Goal: Complete application form: Complete application form

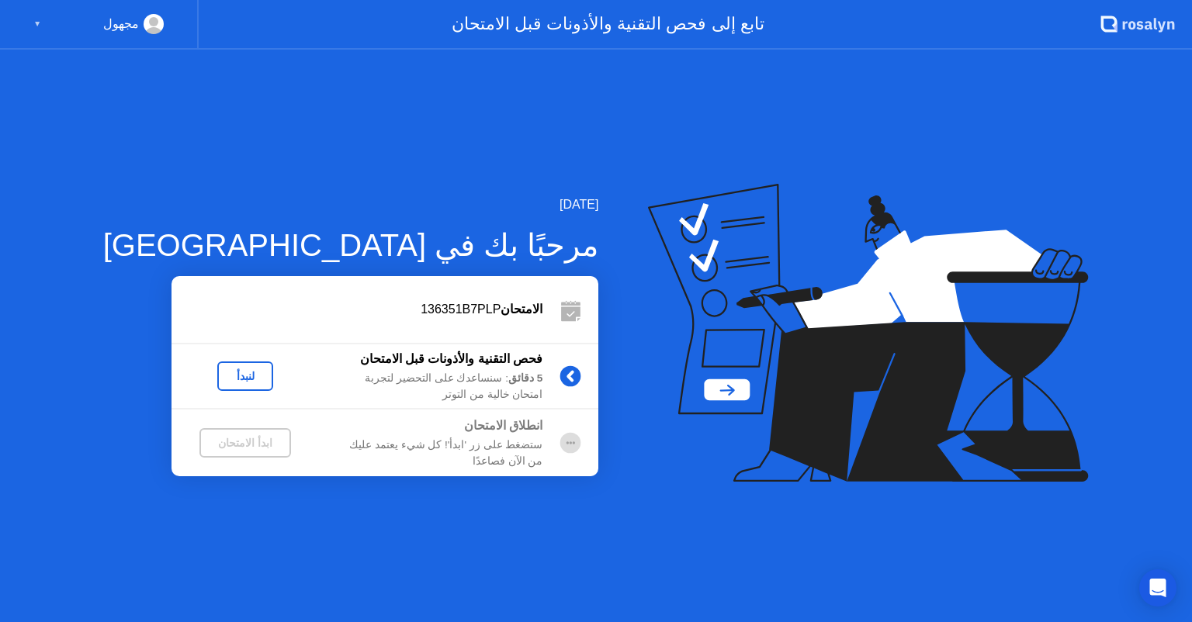
click at [223, 377] on div "لنبدأ" at bounding box center [244, 376] width 43 height 12
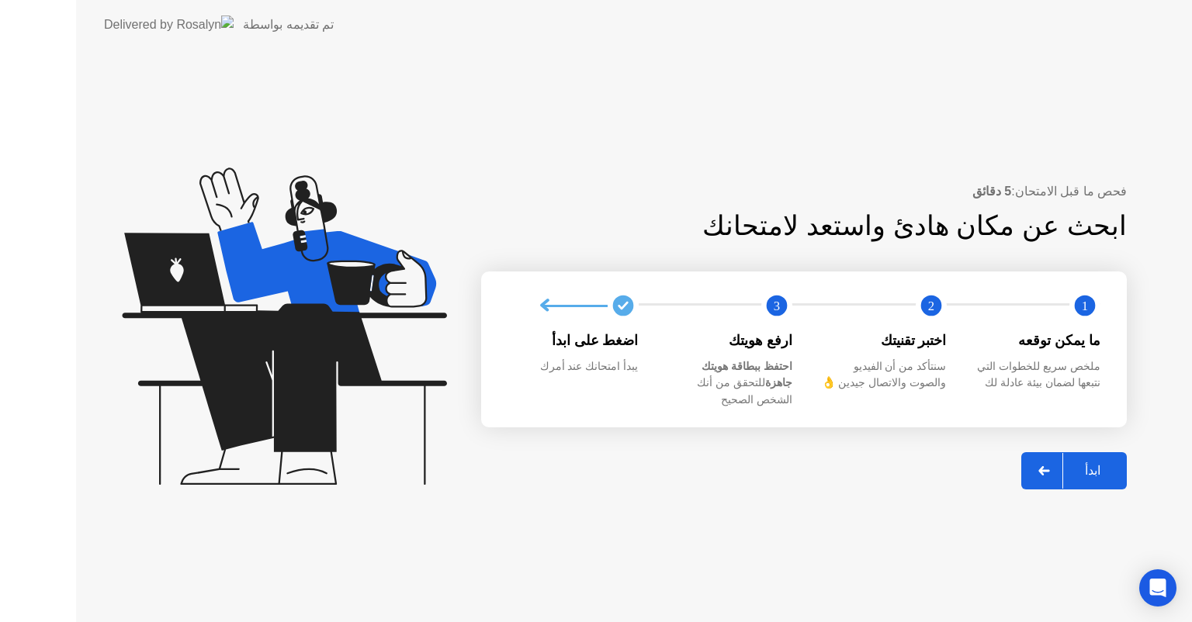
click at [214, 372] on icon at bounding box center [284, 326] width 324 height 317
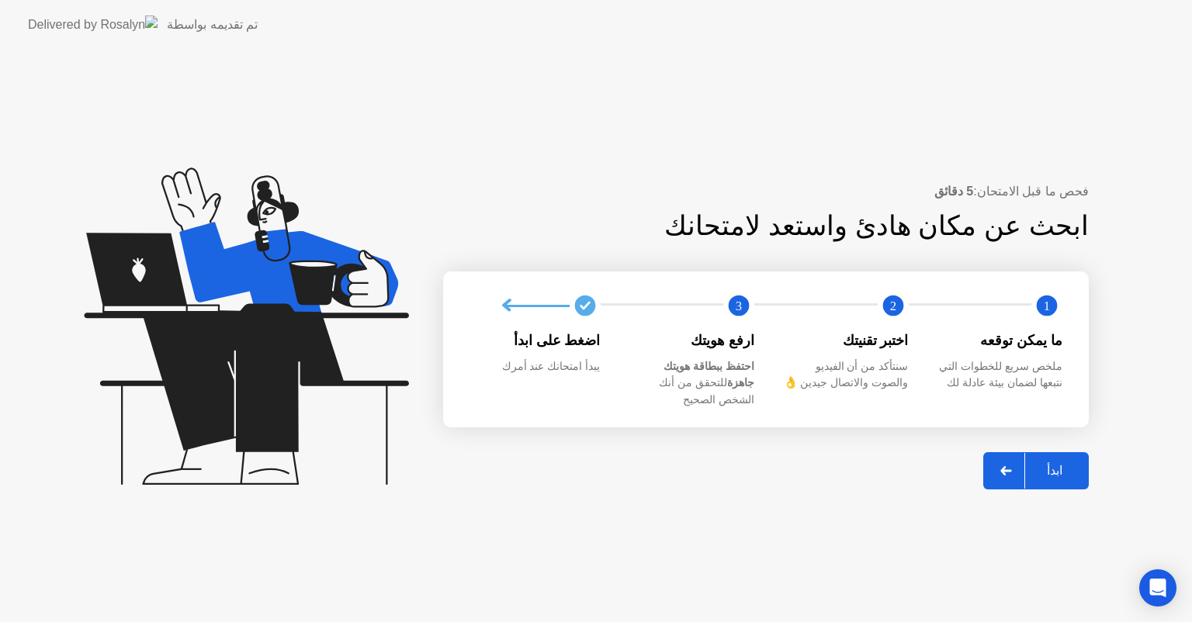
click at [1065, 467] on div "ابدأ" at bounding box center [1054, 470] width 59 height 15
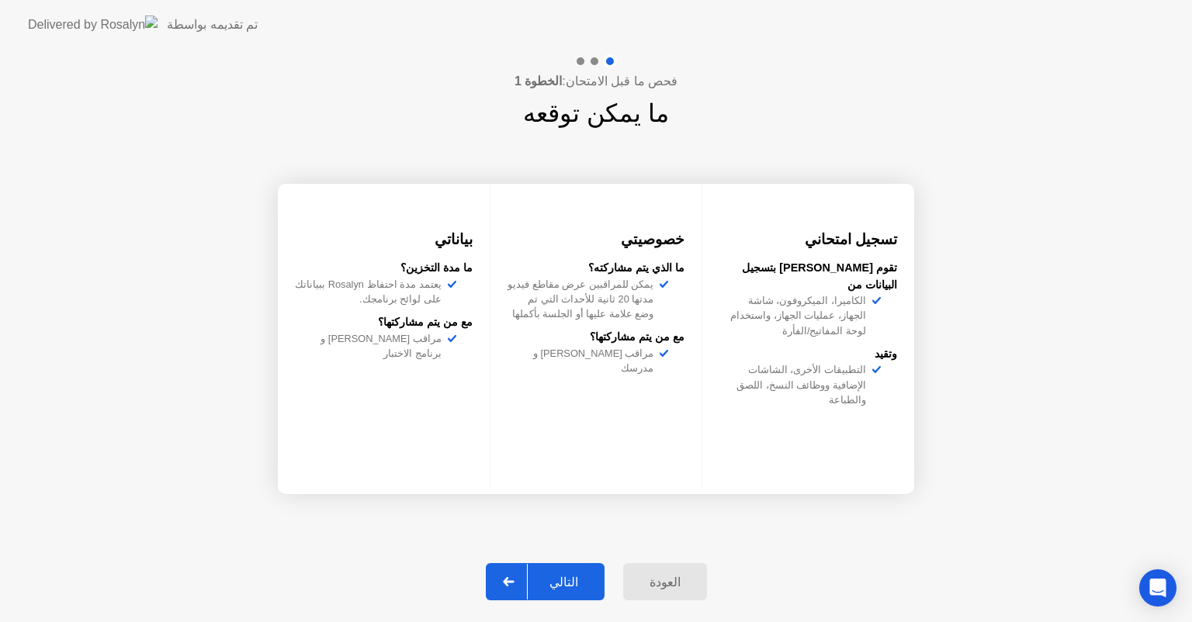
click at [568, 583] on div "التالي" at bounding box center [564, 582] width 72 height 15
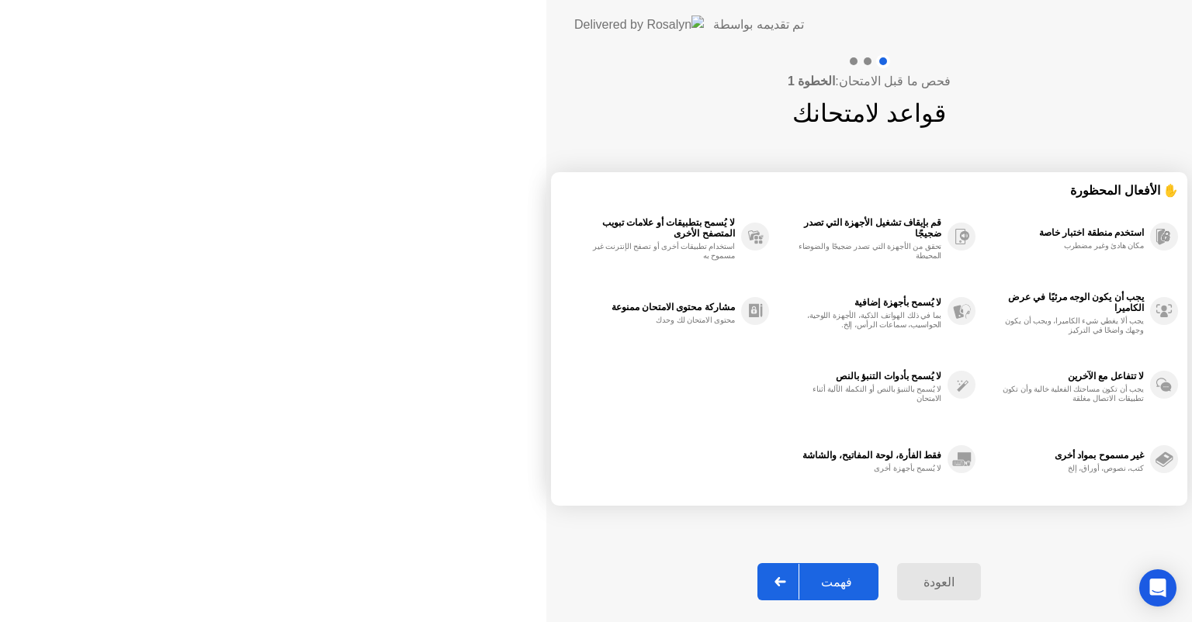
click at [799, 583] on div "فهمت" at bounding box center [836, 582] width 74 height 15
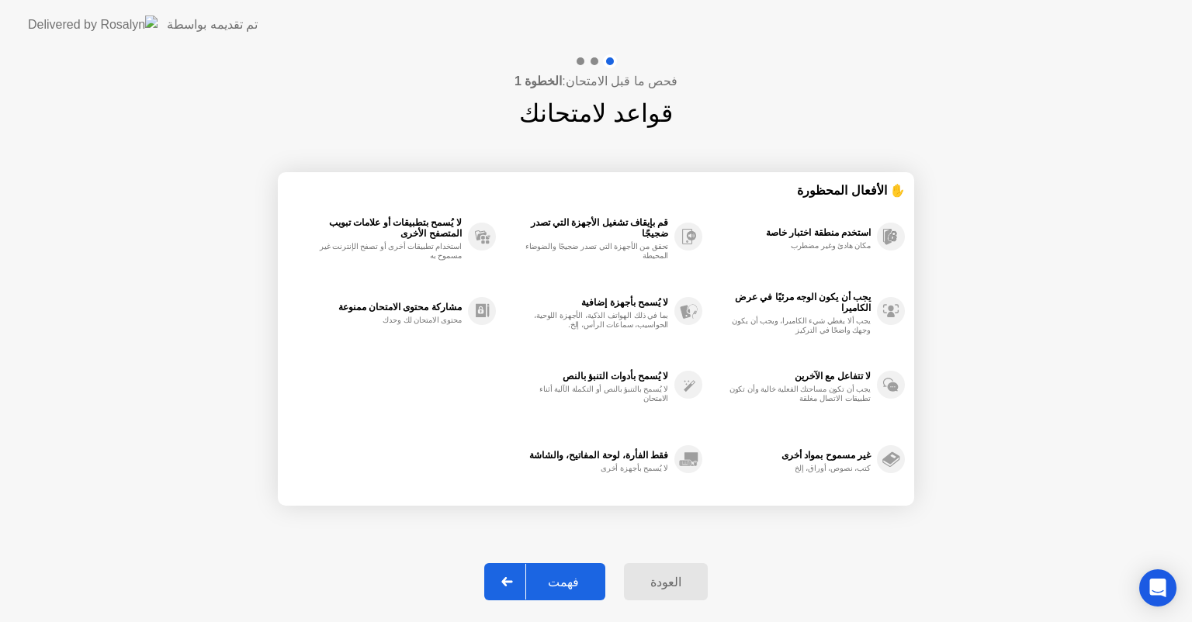
select select "**********"
select select "*******"
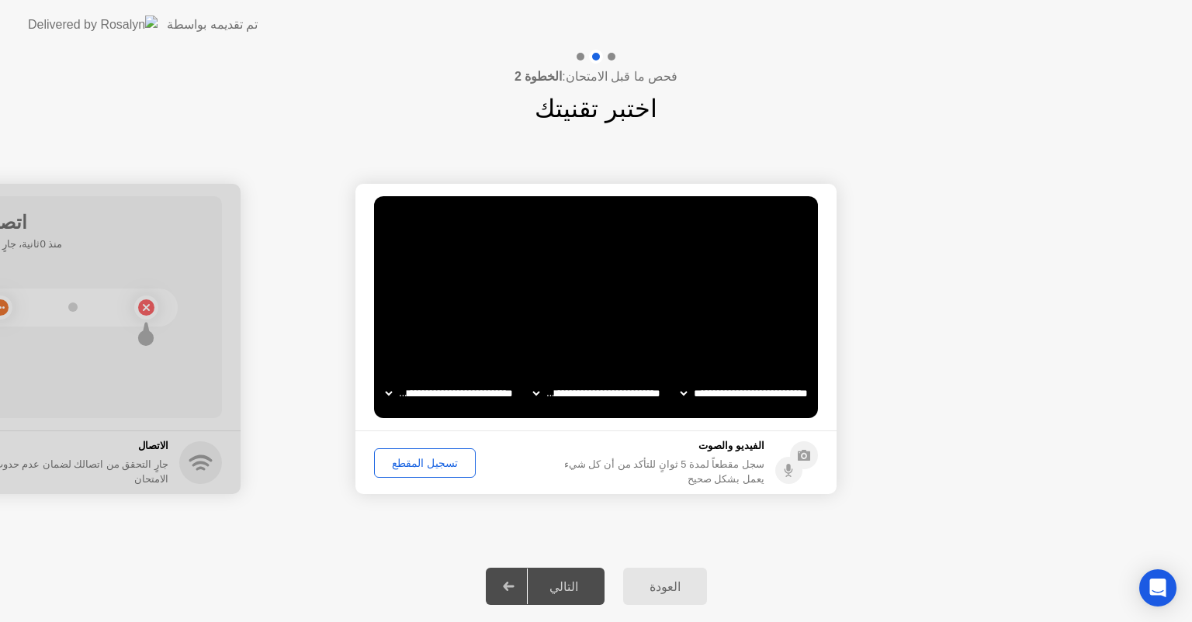
click at [568, 583] on div "التالي" at bounding box center [564, 587] width 72 height 15
click at [425, 457] on div "تسجيل المقطع" at bounding box center [424, 463] width 91 height 12
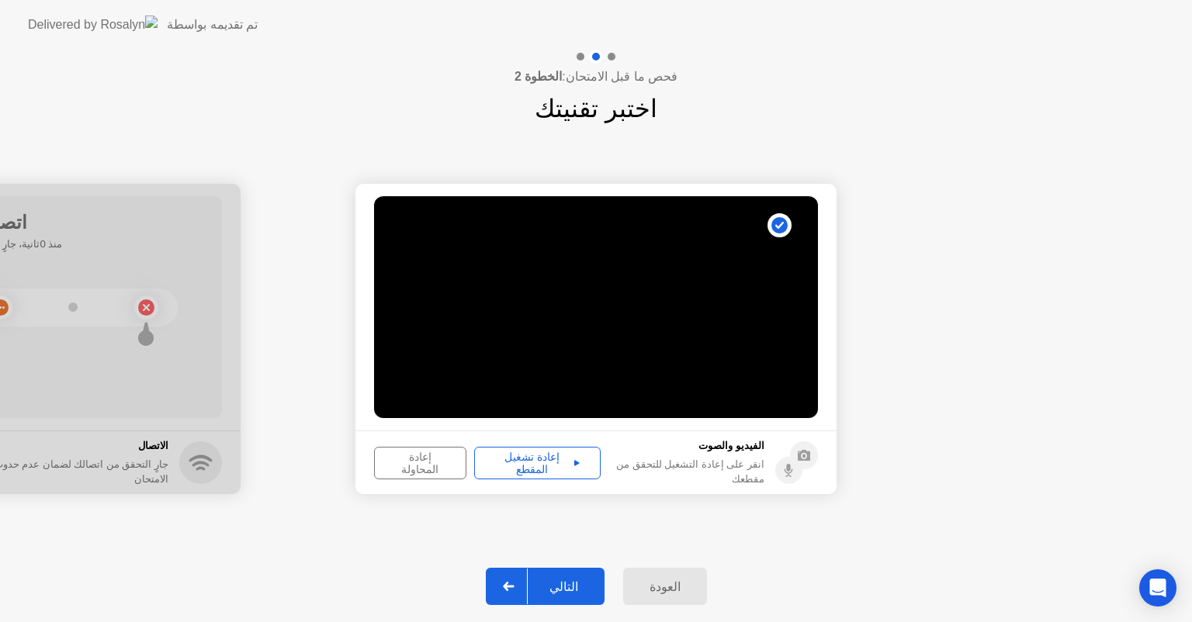
click at [435, 459] on div "إعادة المحاولة" at bounding box center [419, 463] width 81 height 25
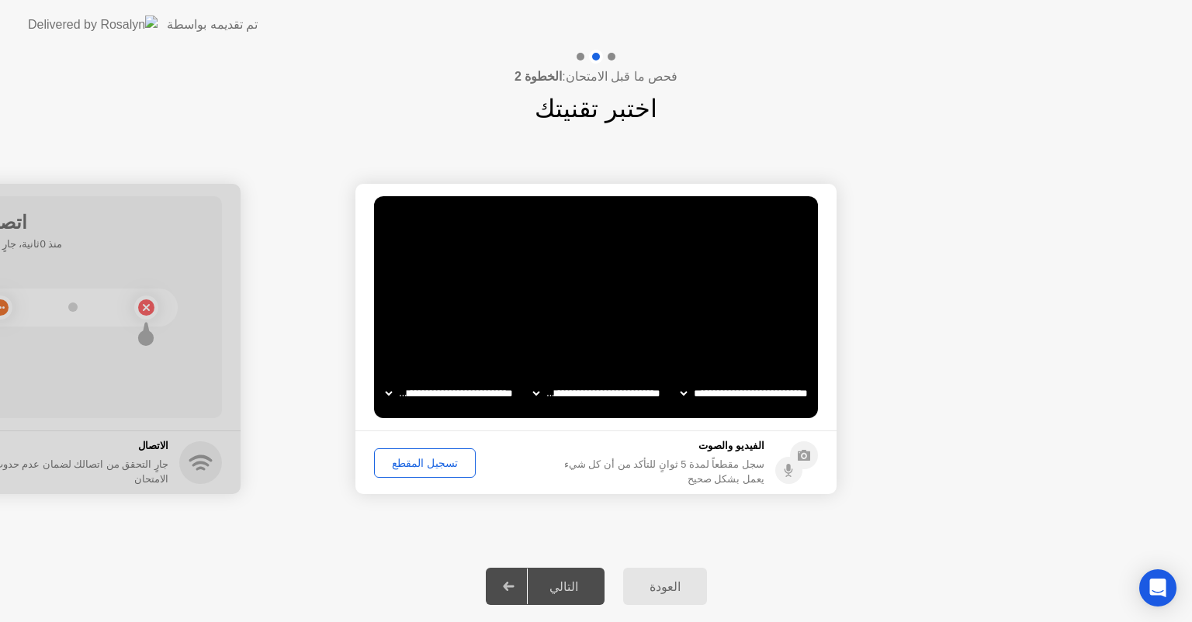
click at [574, 587] on div "التالي" at bounding box center [564, 587] width 72 height 15
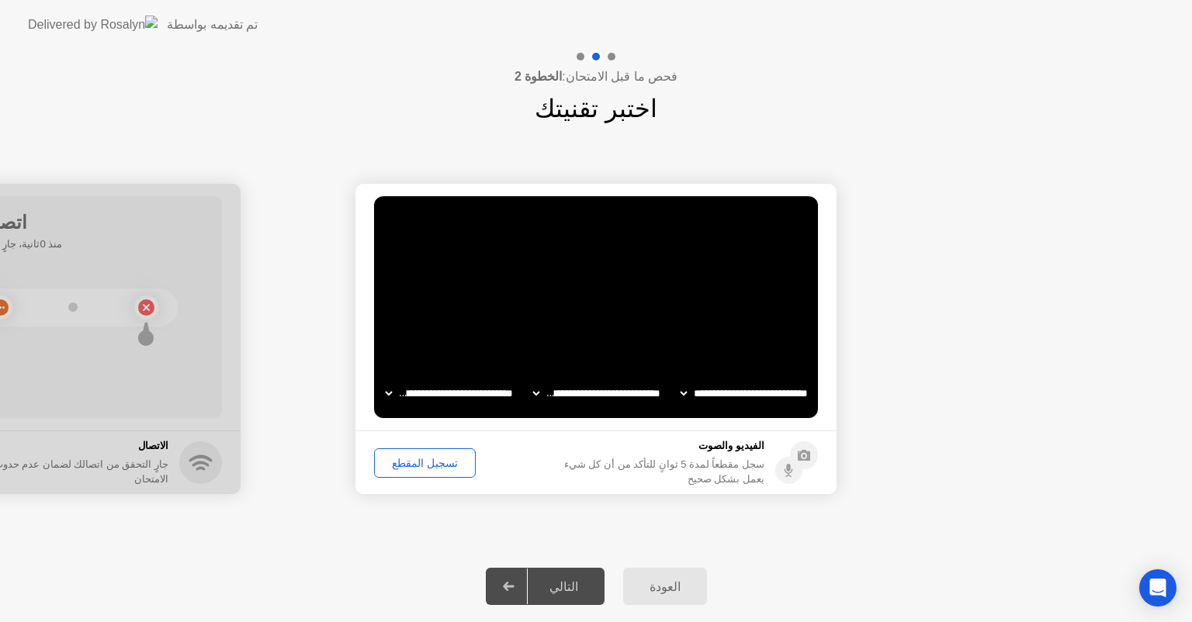
click at [574, 587] on div "التالي" at bounding box center [564, 587] width 72 height 15
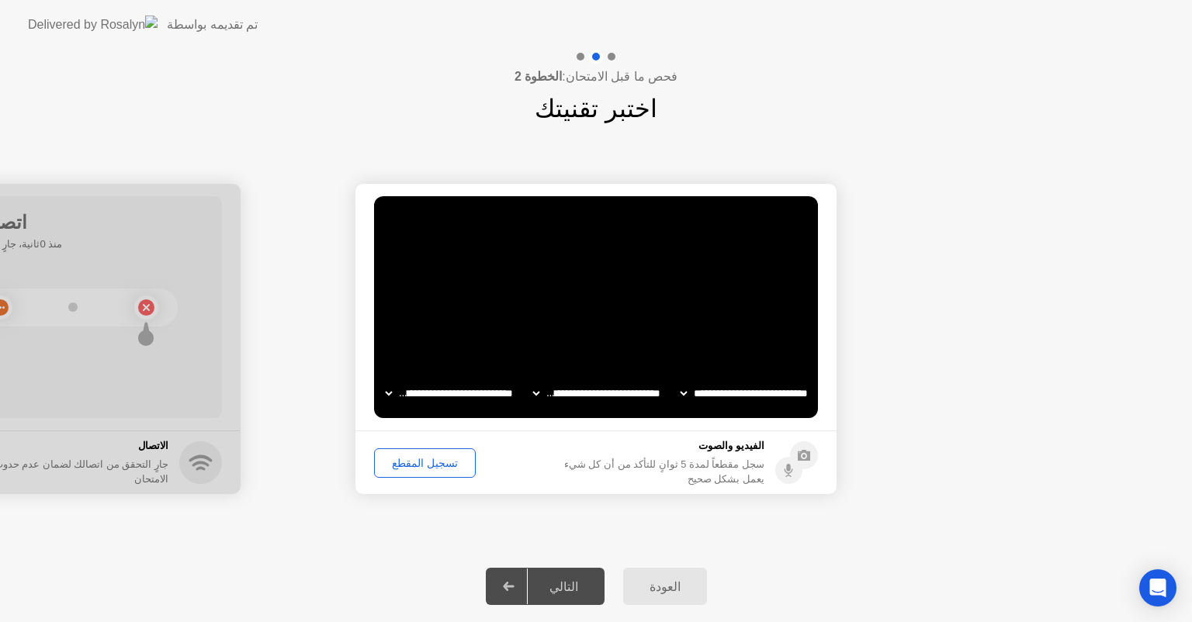
click at [511, 584] on icon at bounding box center [509, 586] width 12 height 9
click at [566, 580] on div "التالي" at bounding box center [564, 587] width 72 height 15
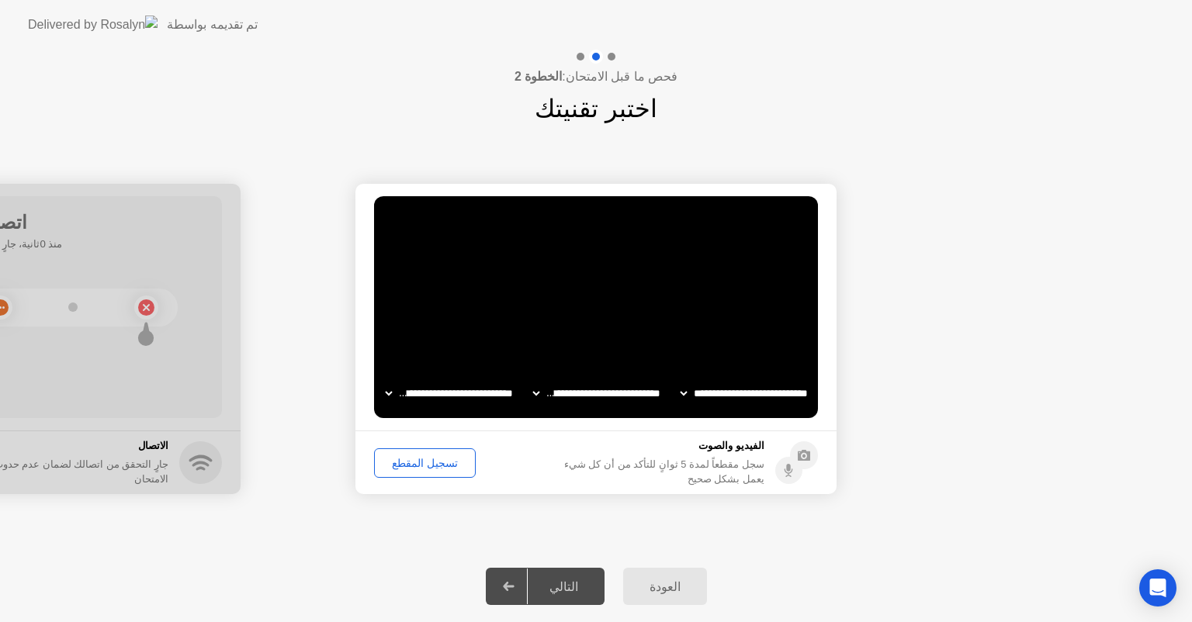
click at [565, 580] on div "التالي" at bounding box center [564, 587] width 72 height 15
click at [416, 465] on div "تسجيل المقطع" at bounding box center [424, 463] width 91 height 12
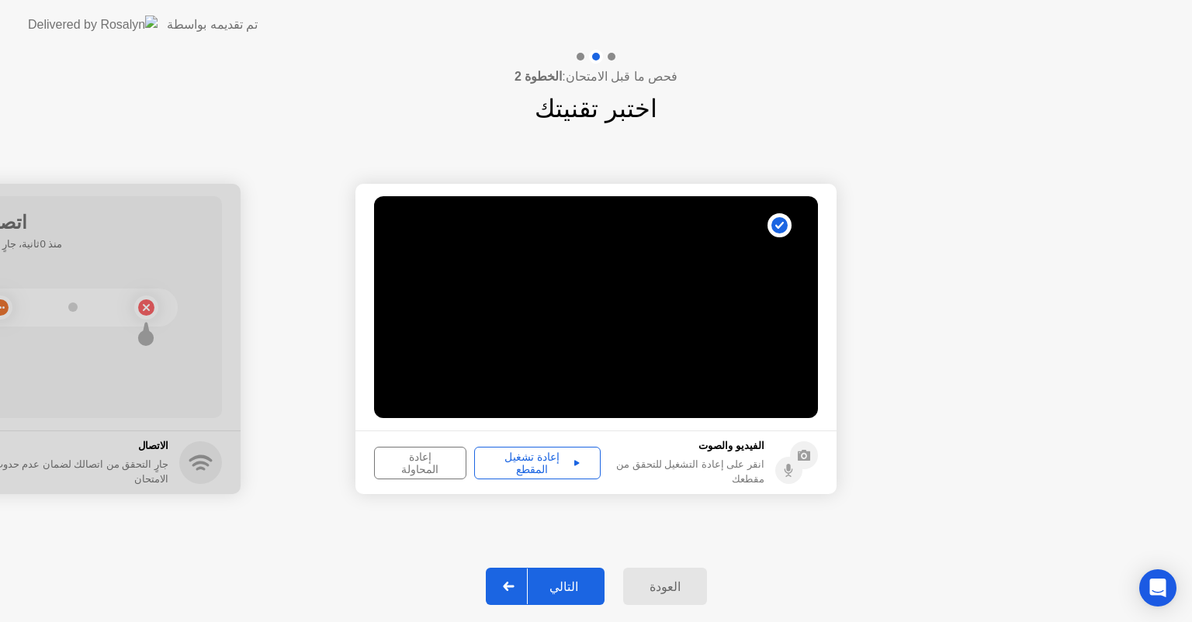
click at [563, 582] on div "التالي" at bounding box center [564, 587] width 72 height 15
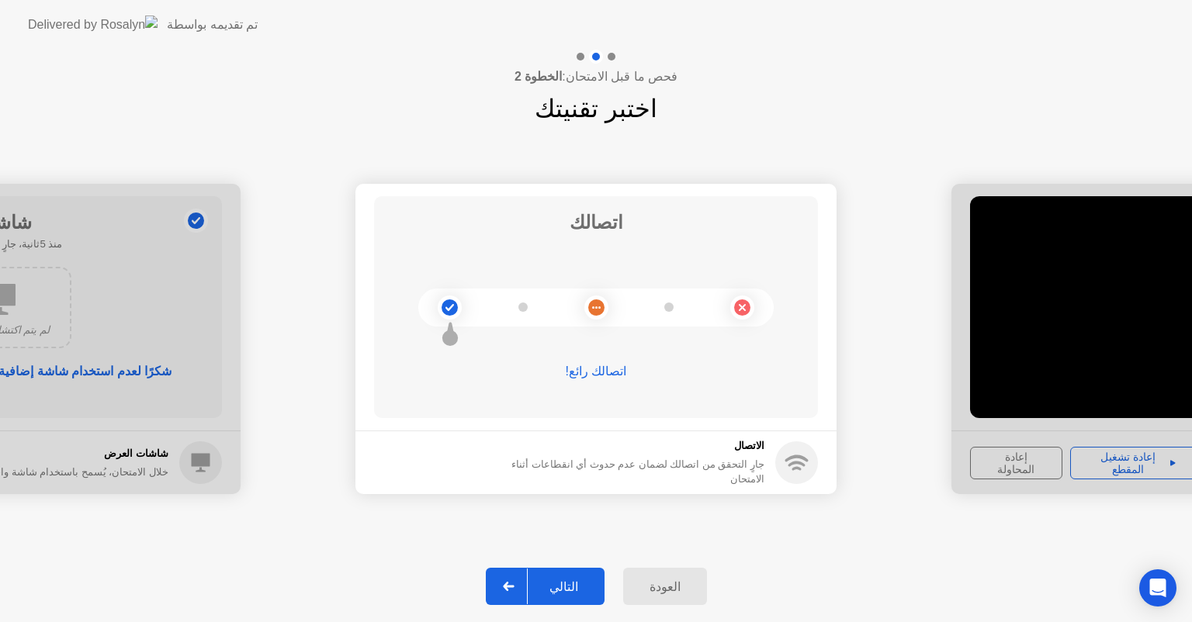
click at [565, 583] on div "التالي" at bounding box center [564, 587] width 72 height 15
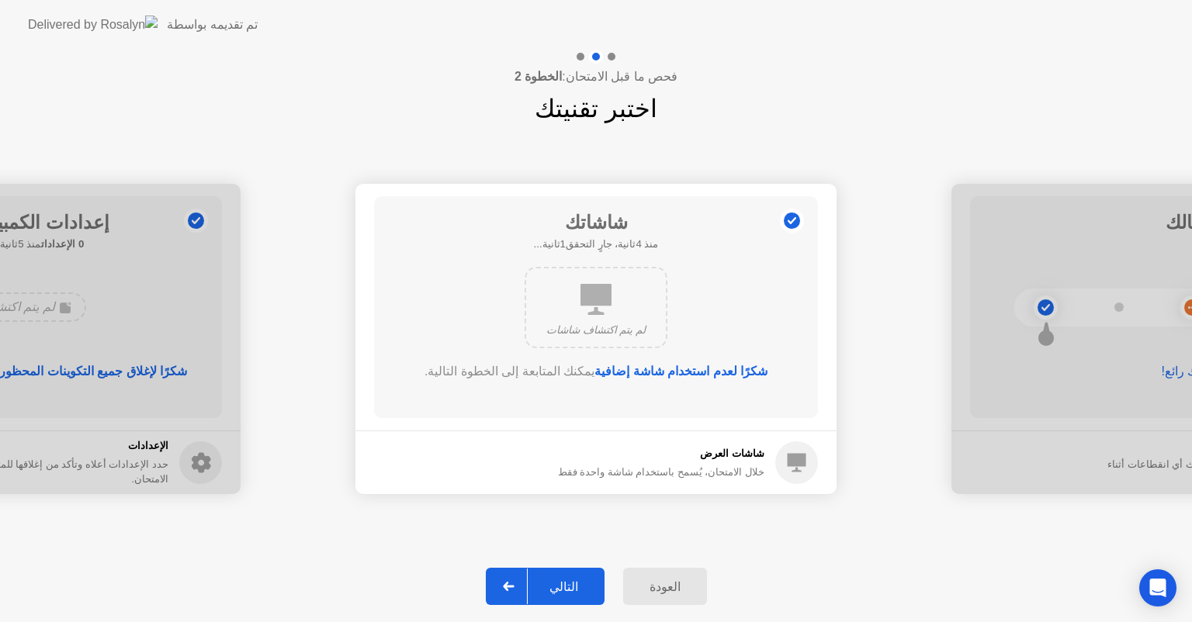
click at [565, 583] on div "التالي" at bounding box center [564, 587] width 72 height 15
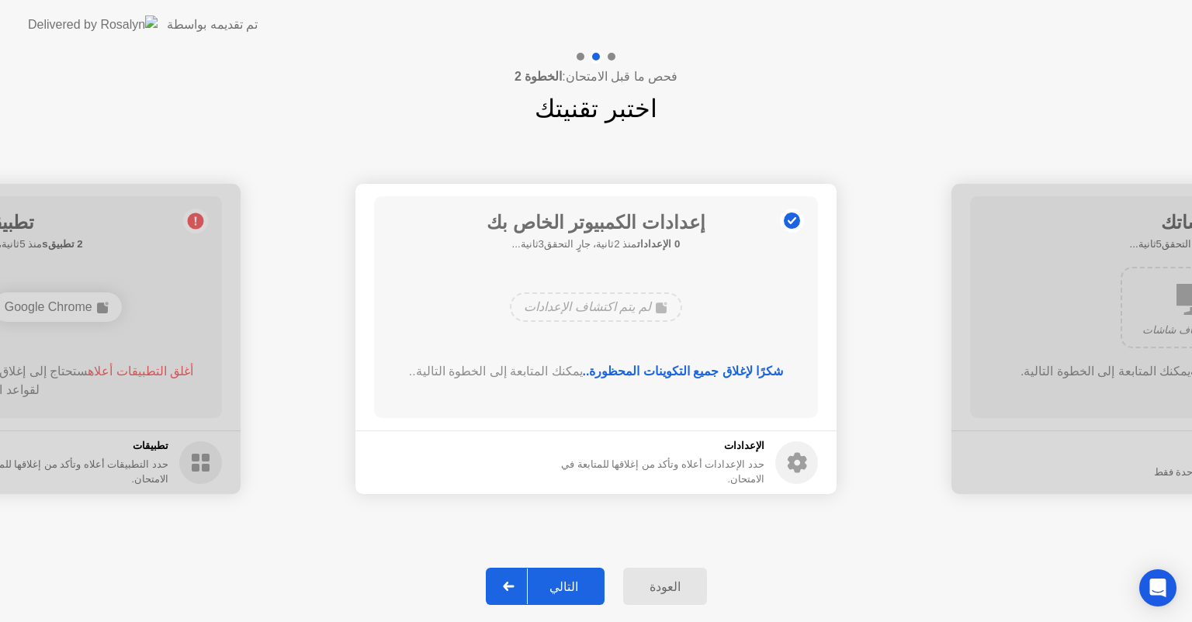
click at [565, 583] on div "التالي" at bounding box center [564, 587] width 72 height 15
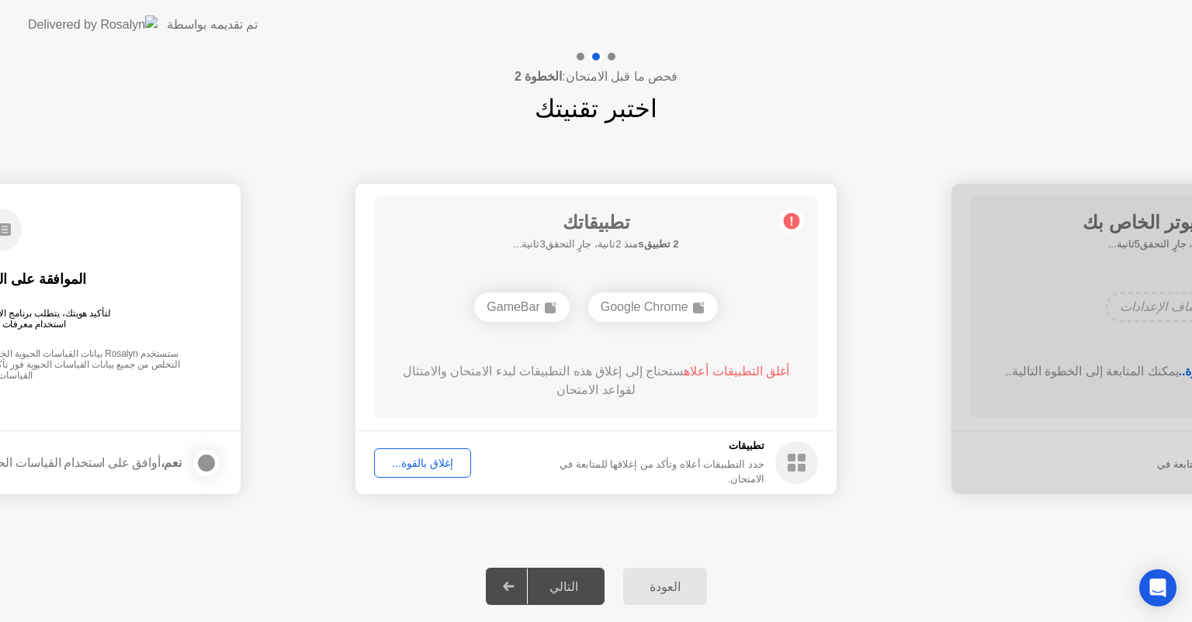
click at [565, 583] on div "التالي" at bounding box center [564, 587] width 72 height 15
click at [566, 587] on div "التالي" at bounding box center [564, 587] width 72 height 15
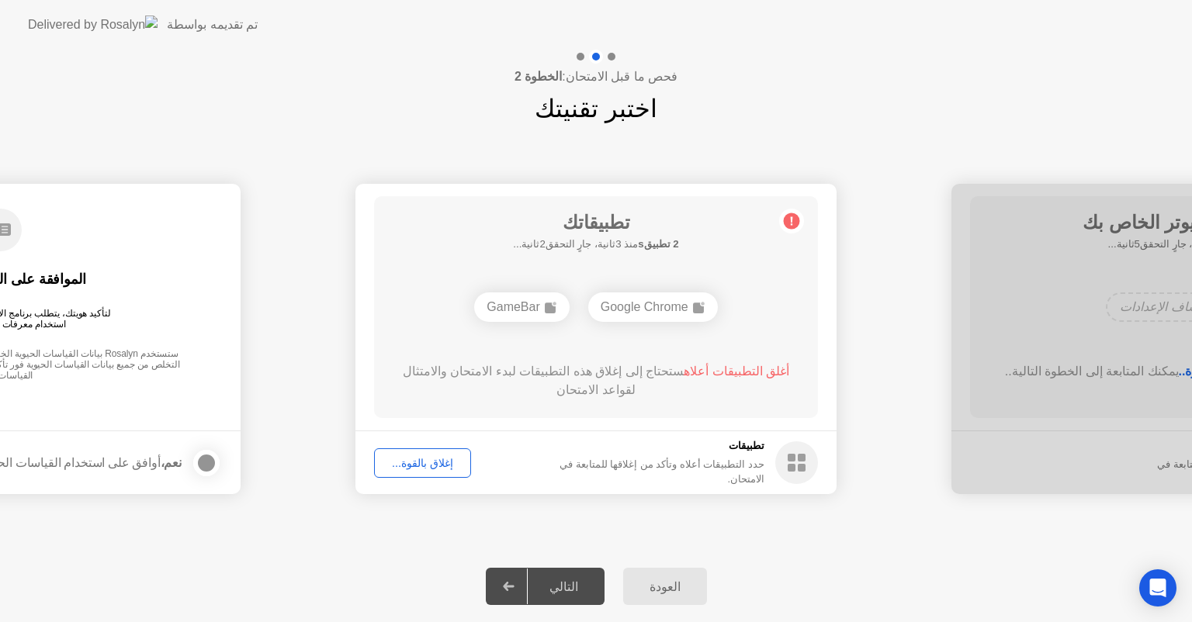
click at [566, 587] on div "التالي" at bounding box center [564, 587] width 72 height 15
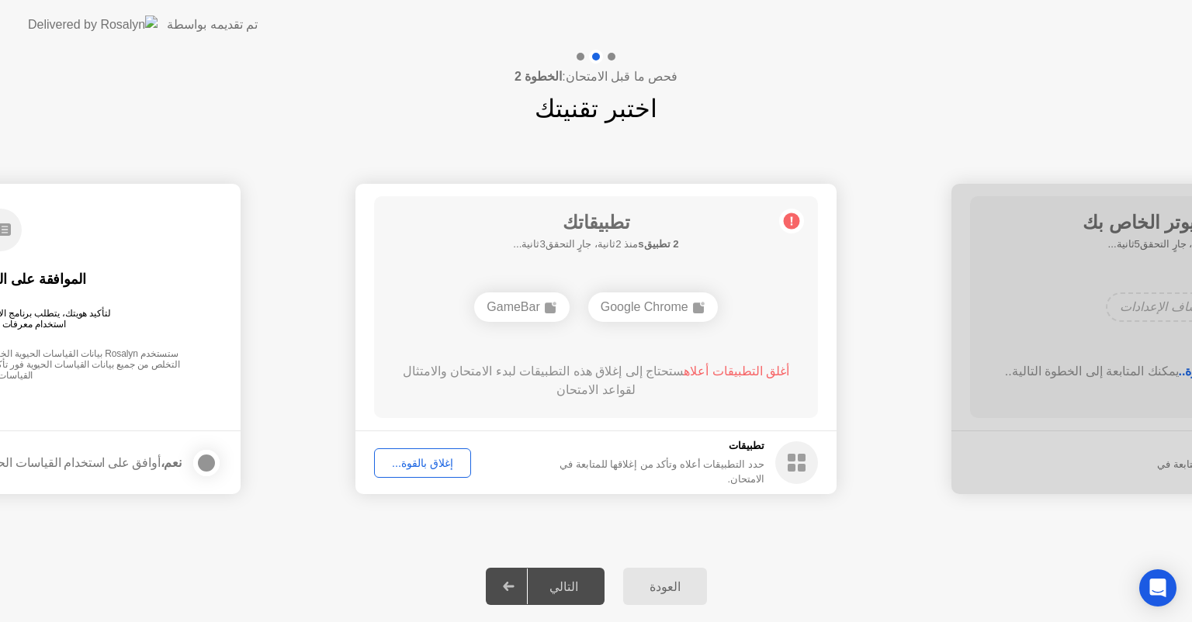
click at [572, 580] on div "التالي" at bounding box center [564, 587] width 72 height 15
click at [421, 464] on div "إغلاق بالقوة..." at bounding box center [422, 463] width 86 height 12
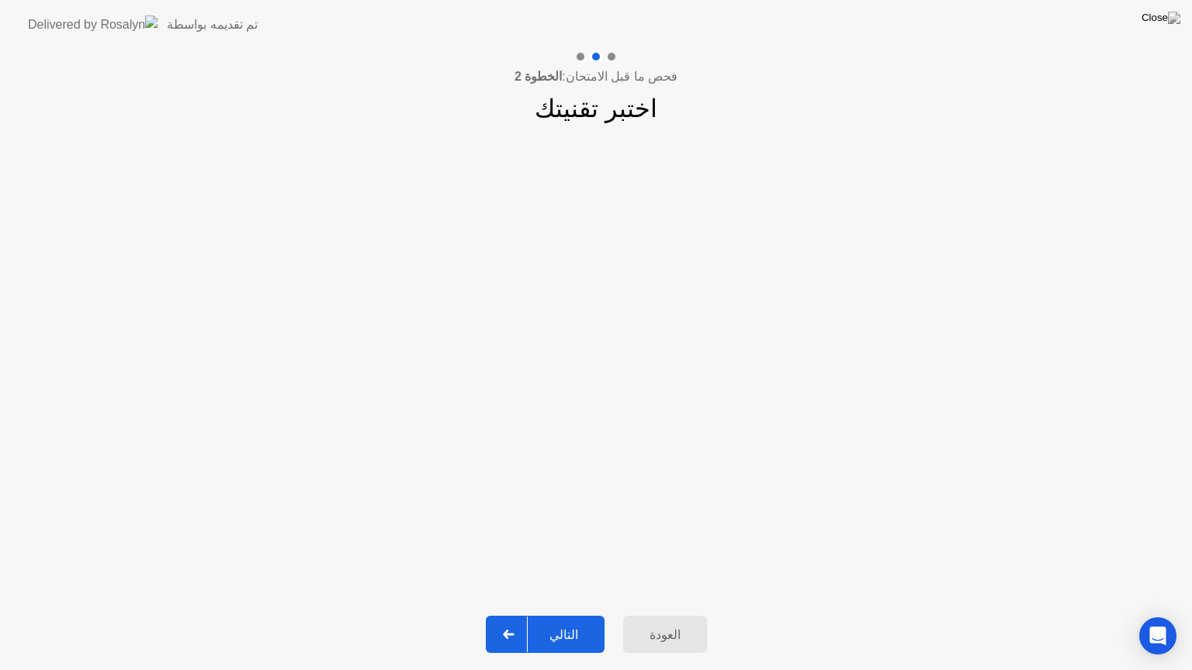
click at [565, 621] on div "التالي" at bounding box center [564, 635] width 72 height 15
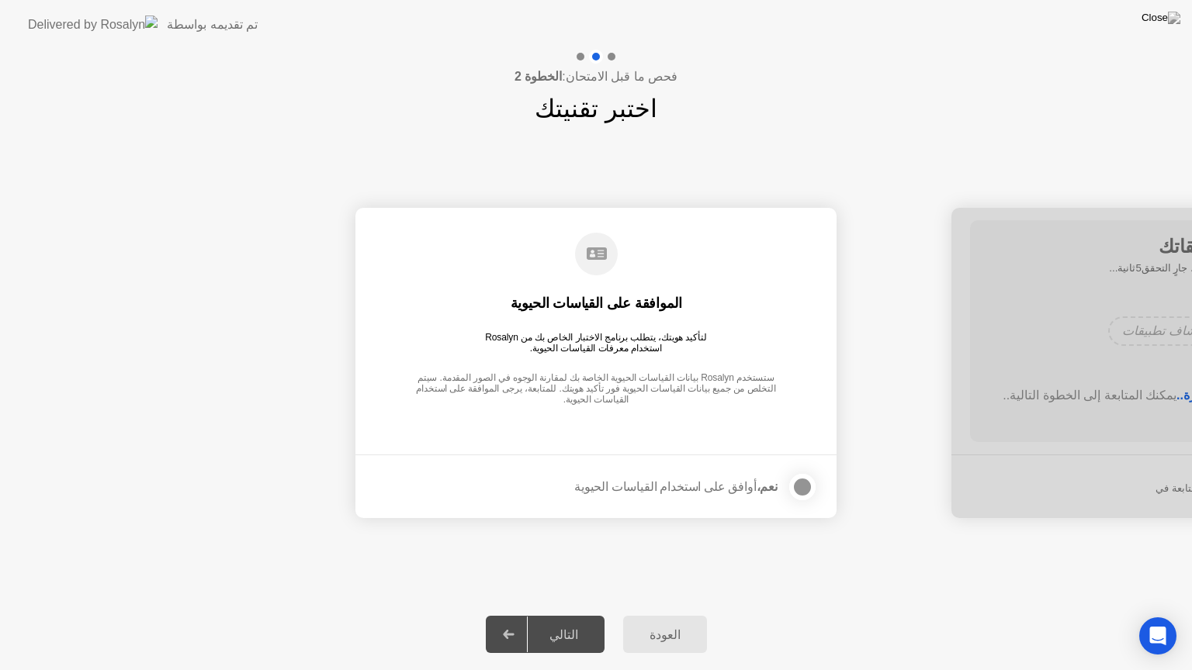
click at [765, 489] on strong "نعم،" at bounding box center [767, 486] width 21 height 13
click at [803, 485] on div at bounding box center [802, 487] width 19 height 19
click at [569, 621] on div "التالي" at bounding box center [564, 635] width 72 height 15
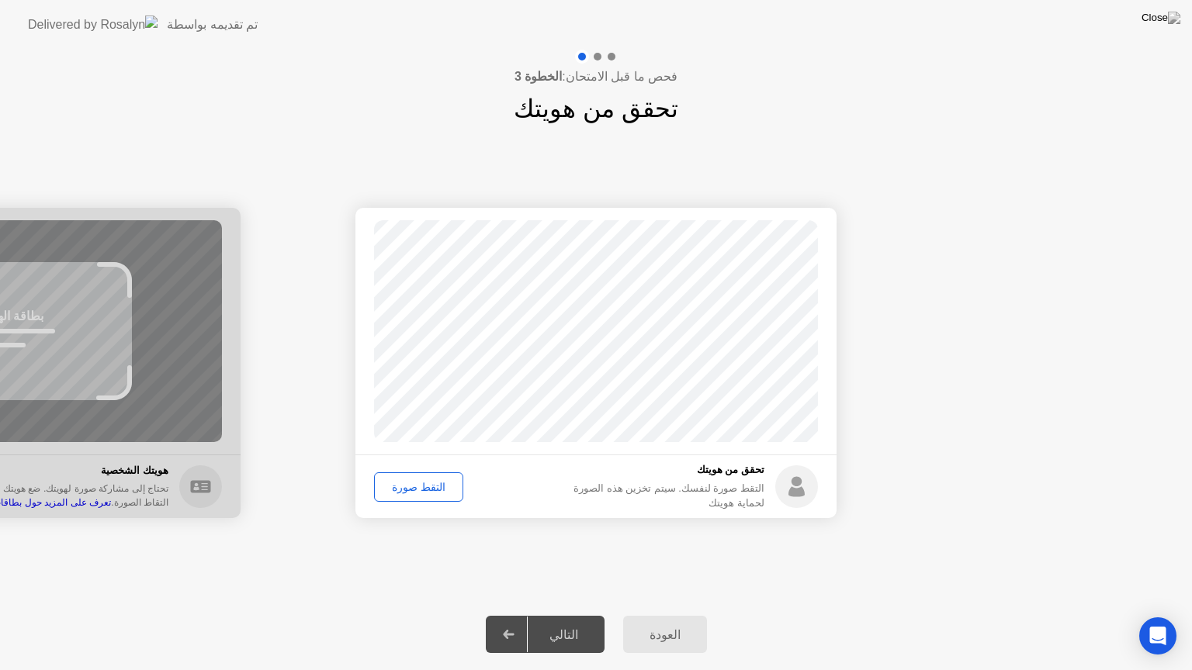
click at [414, 483] on div "التقط صورة" at bounding box center [418, 487] width 78 height 12
click at [574, 621] on div "التالي" at bounding box center [564, 635] width 72 height 15
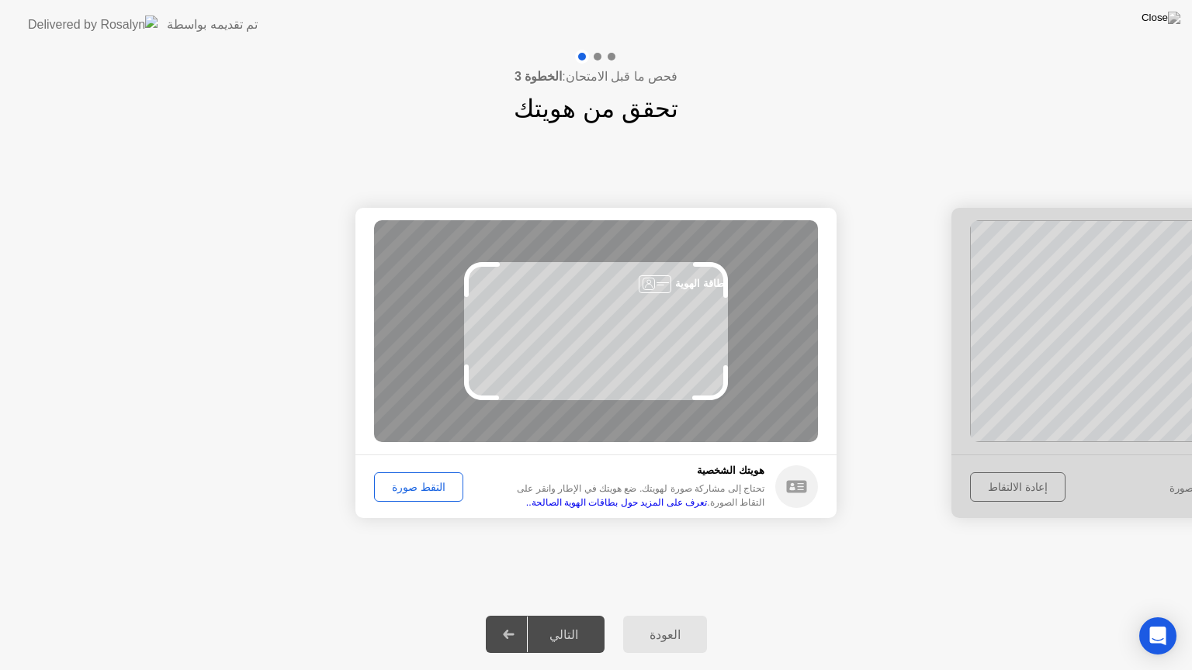
click at [574, 621] on div "التالي" at bounding box center [564, 635] width 72 height 15
drag, startPoint x: 481, startPoint y: 397, endPoint x: 512, endPoint y: 413, distance: 34.7
click at [480, 476] on app-identify-id "نجاح تم التقاط الصورة بشكل صحيح غير ناجح لم يتم التقاط الصورة بشكل صحيح. بطاقة …" at bounding box center [595, 363] width 481 height 310
click at [410, 487] on div "التقط صورة" at bounding box center [418, 487] width 78 height 12
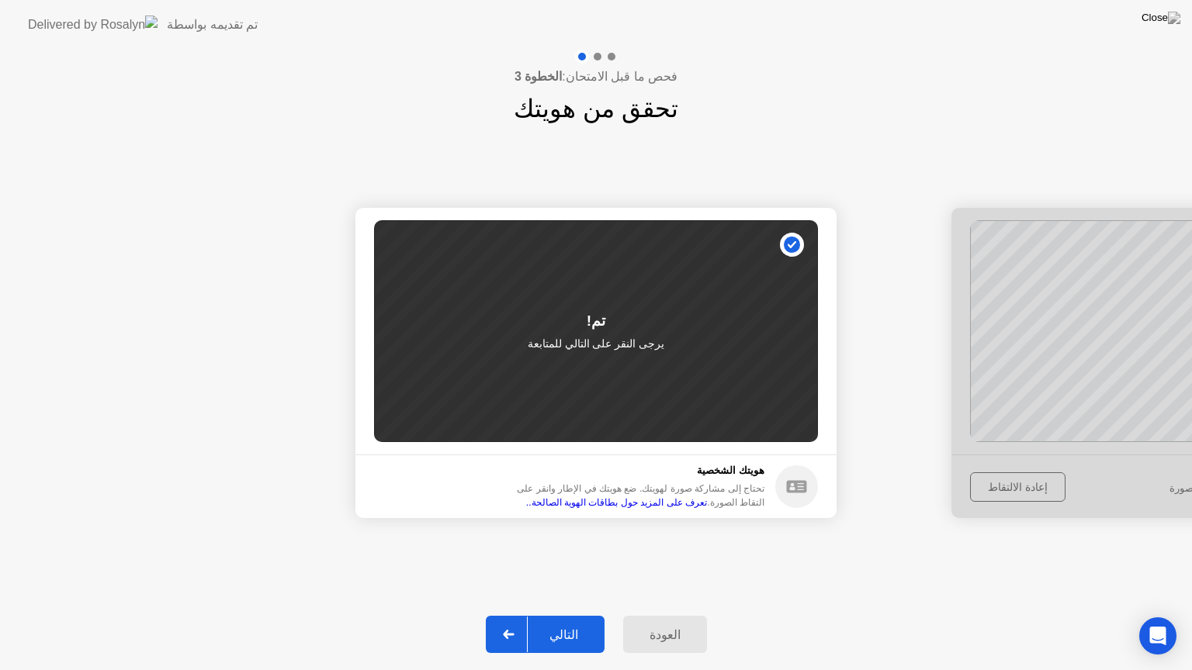
click at [570, 621] on div "التالي" at bounding box center [564, 635] width 72 height 15
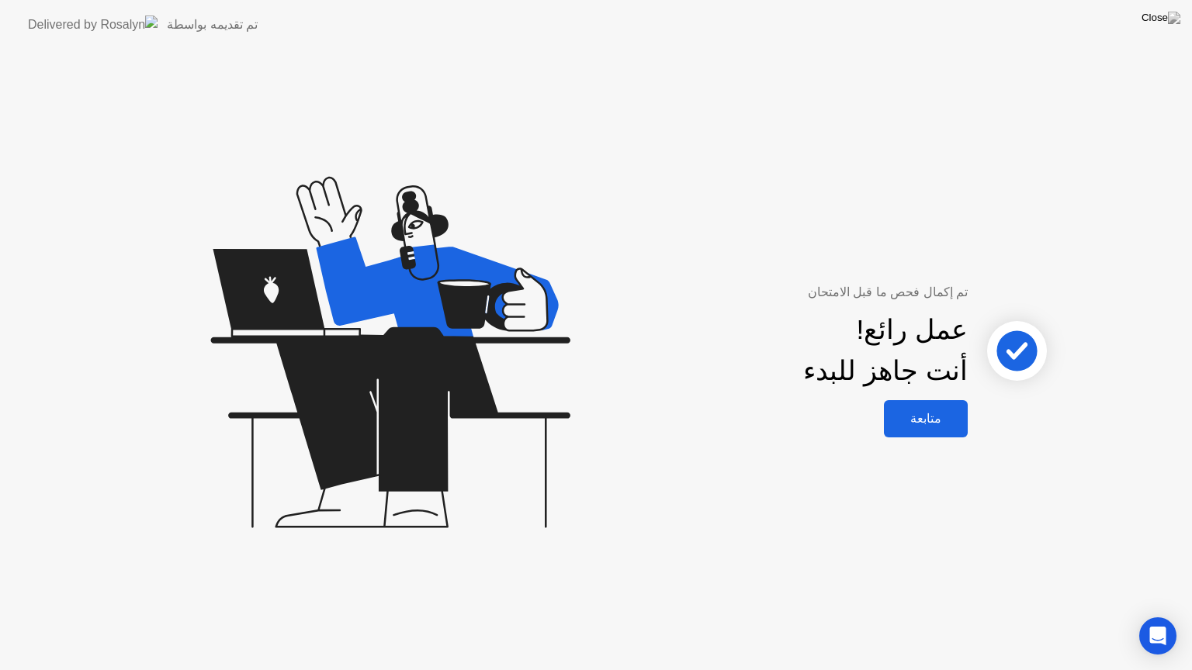
click at [935, 422] on div "متابعة" at bounding box center [925, 418] width 74 height 15
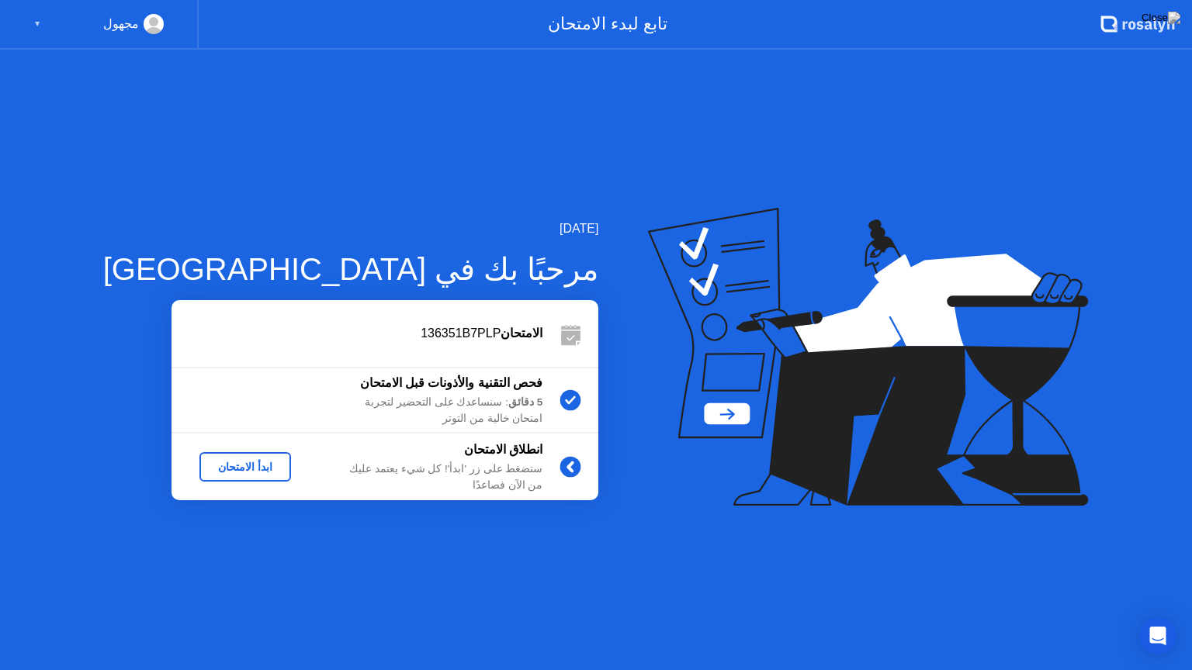
click at [220, 461] on div "ابدأ الامتحان" at bounding box center [245, 467] width 79 height 12
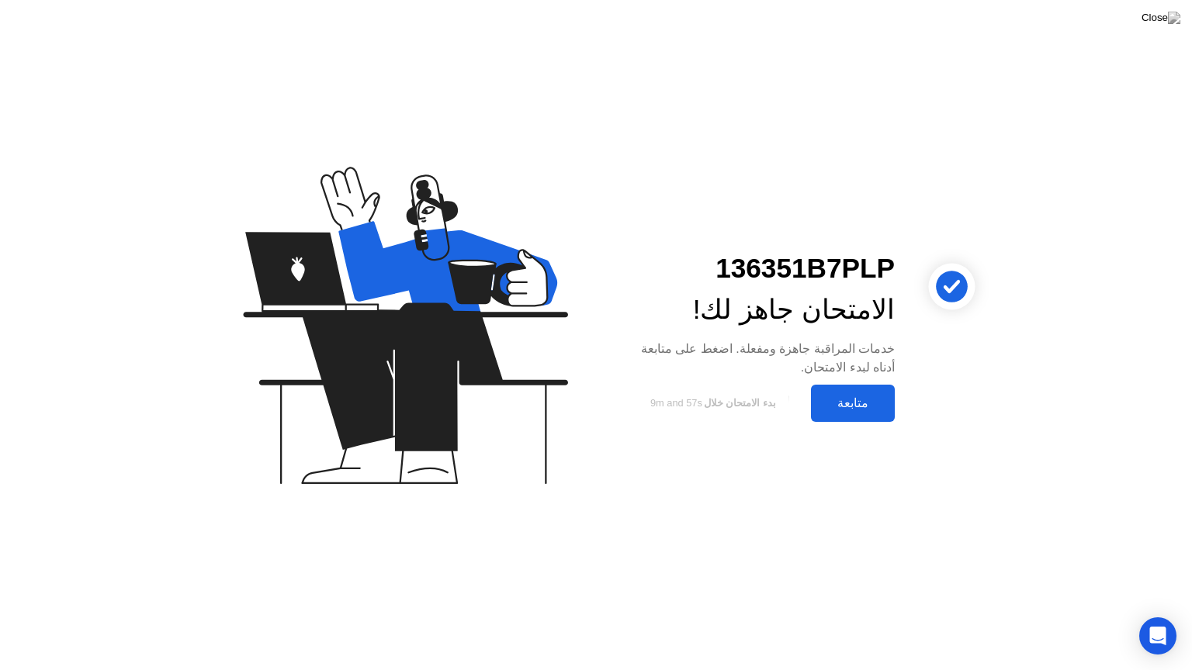
click at [852, 413] on button "متابعة" at bounding box center [853, 403] width 84 height 37
